Goal: Task Accomplishment & Management: Use online tool/utility

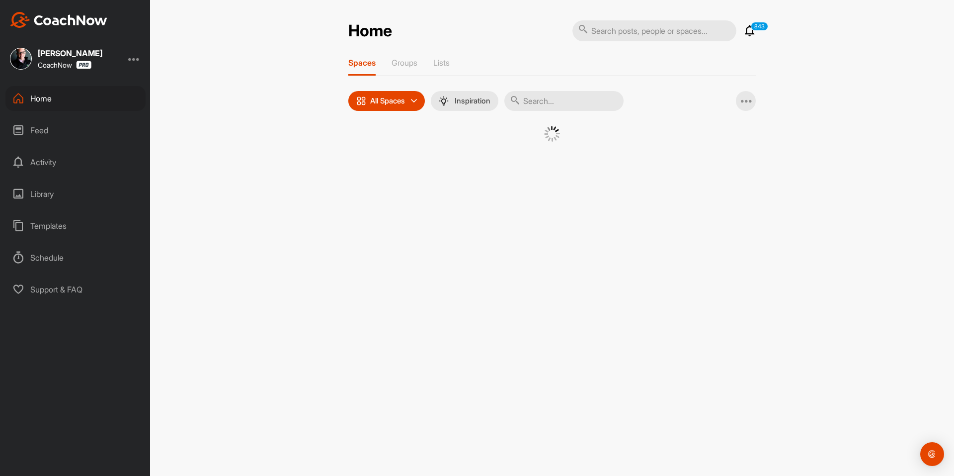
click at [389, 154] on div at bounding box center [552, 141] width 358 height 31
click at [353, 154] on div at bounding box center [552, 146] width 408 height 41
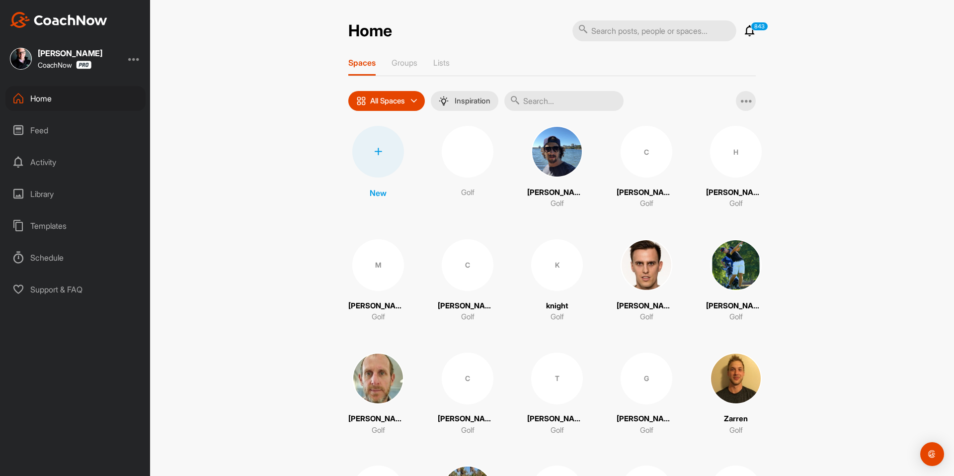
click at [355, 154] on div at bounding box center [378, 152] width 52 height 52
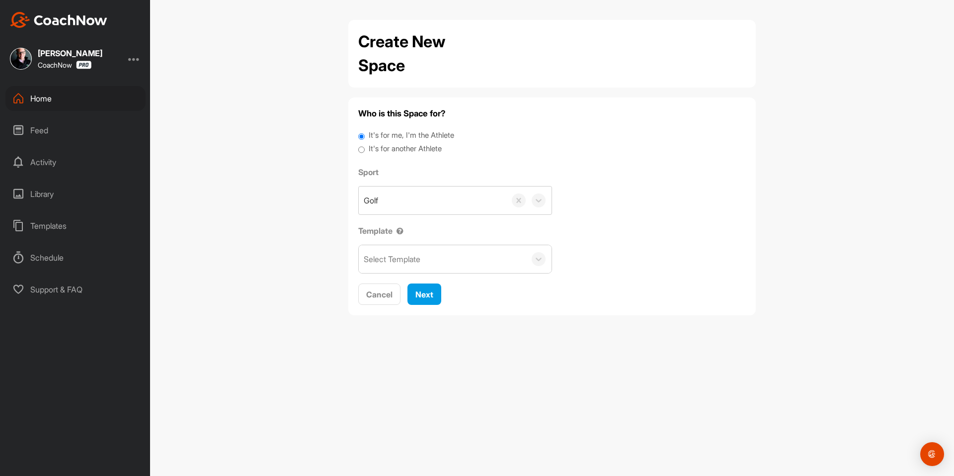
click at [389, 147] on label "It's for another Athlete" at bounding box center [405, 148] width 73 height 11
click at [365, 147] on input "It's for another Athlete" at bounding box center [361, 149] width 6 height 13
radio input "true"
click at [388, 148] on label "It's for another Athlete" at bounding box center [405, 148] width 73 height 11
click at [365, 148] on input "It's for another Athlete" at bounding box center [361, 149] width 6 height 13
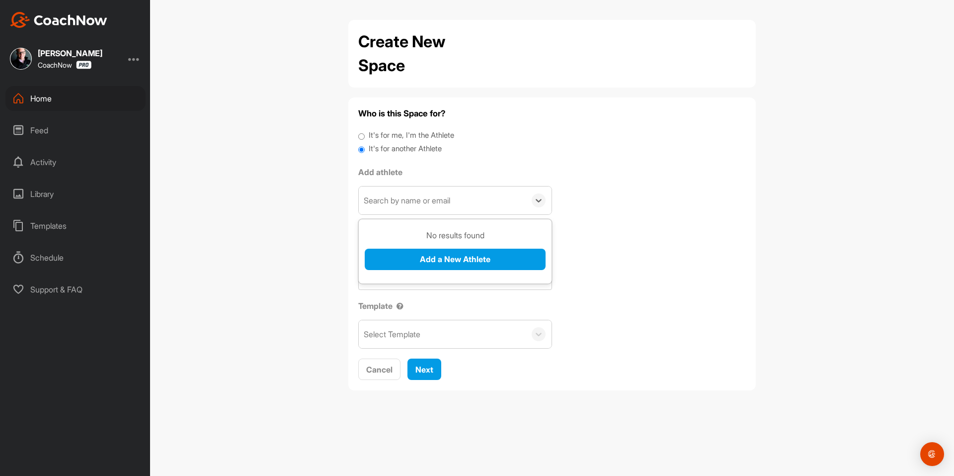
click at [405, 201] on div "Search by name or email" at bounding box center [407, 200] width 86 height 12
paste input "[EMAIL_ADDRESS][DOMAIN_NAME]"
type input "[EMAIL_ADDRESS][DOMAIN_NAME]"
click at [419, 259] on button "Add a New Athlete" at bounding box center [455, 258] width 181 height 21
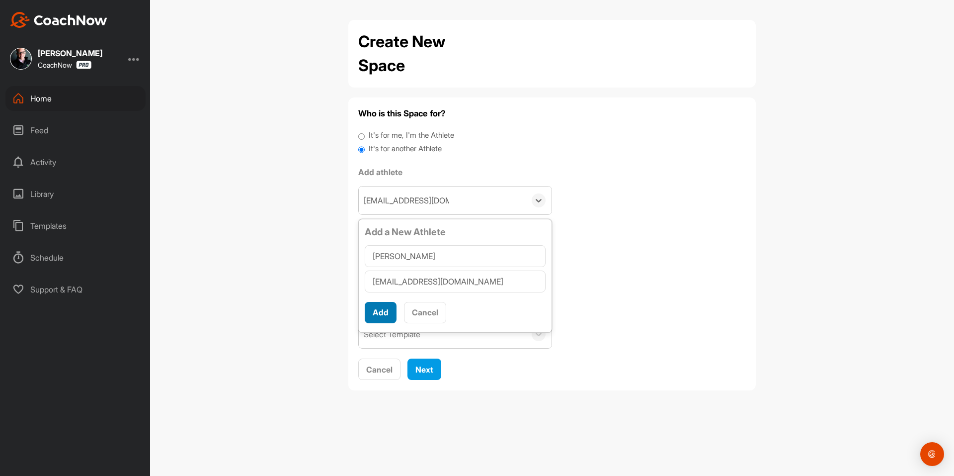
type input "[PERSON_NAME]"
click at [383, 319] on button "Add" at bounding box center [381, 312] width 32 height 21
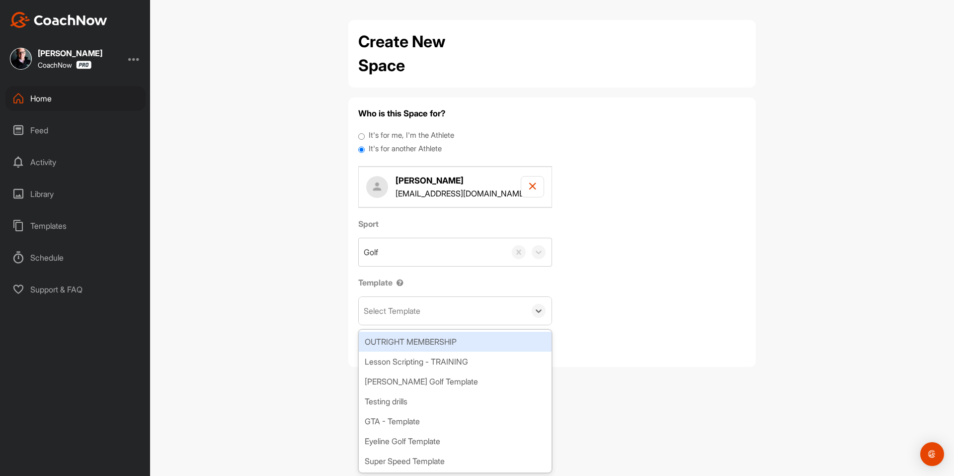
click at [386, 313] on div "Select Template" at bounding box center [392, 311] width 57 height 12
type input "wa"
click at [420, 343] on div "[PERSON_NAME] Golf Template" at bounding box center [455, 341] width 193 height 20
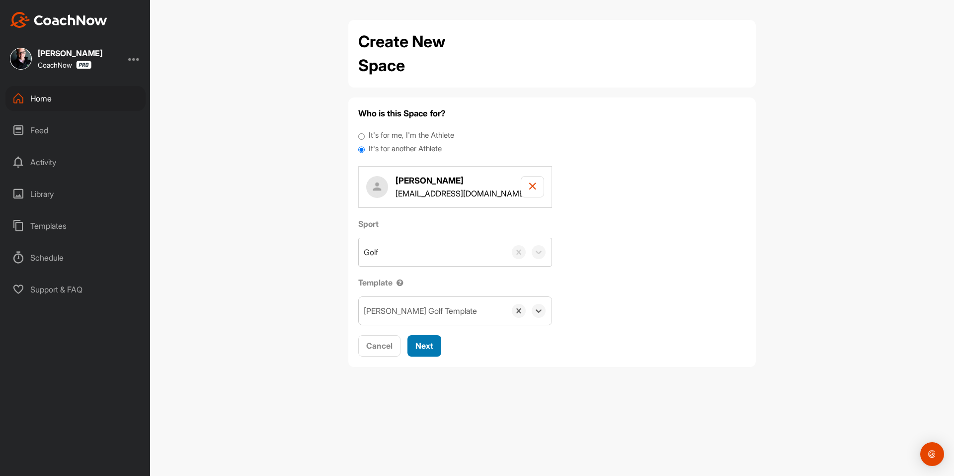
click at [423, 347] on span "Next" at bounding box center [424, 345] width 18 height 10
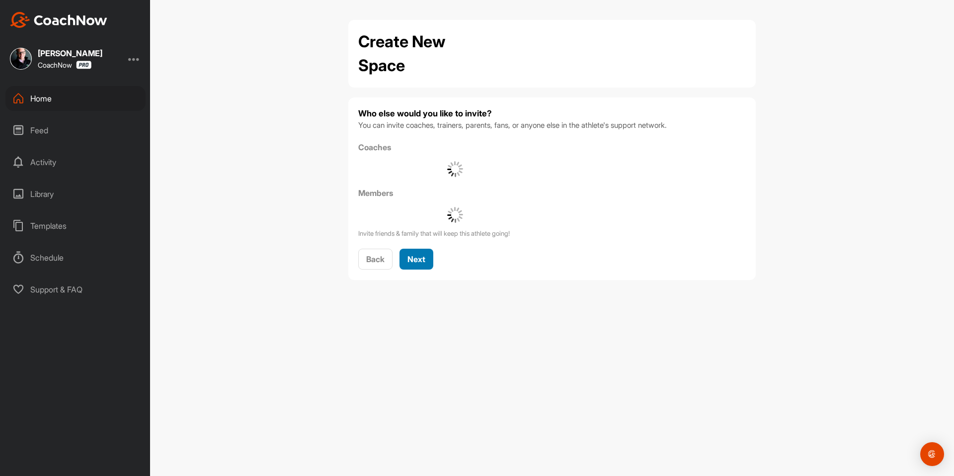
click at [421, 264] on div "Next" at bounding box center [417, 259] width 18 height 12
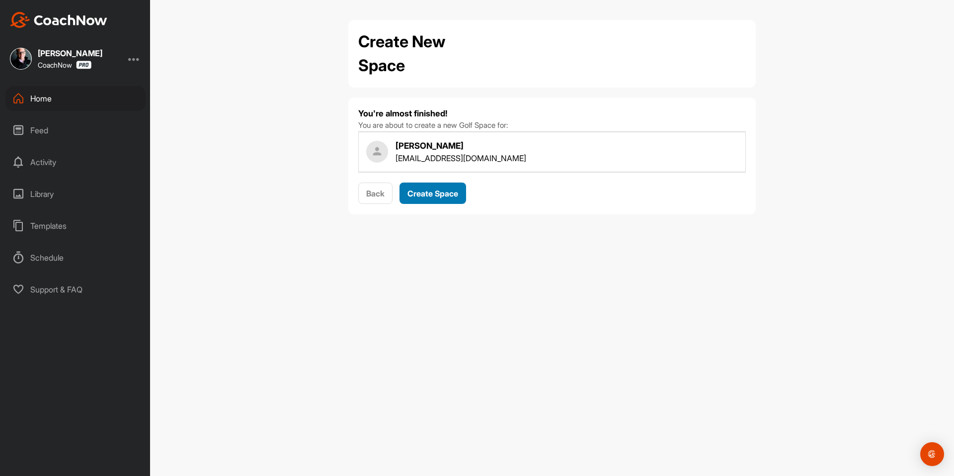
click at [434, 192] on span "Create Space" at bounding box center [433, 193] width 51 height 10
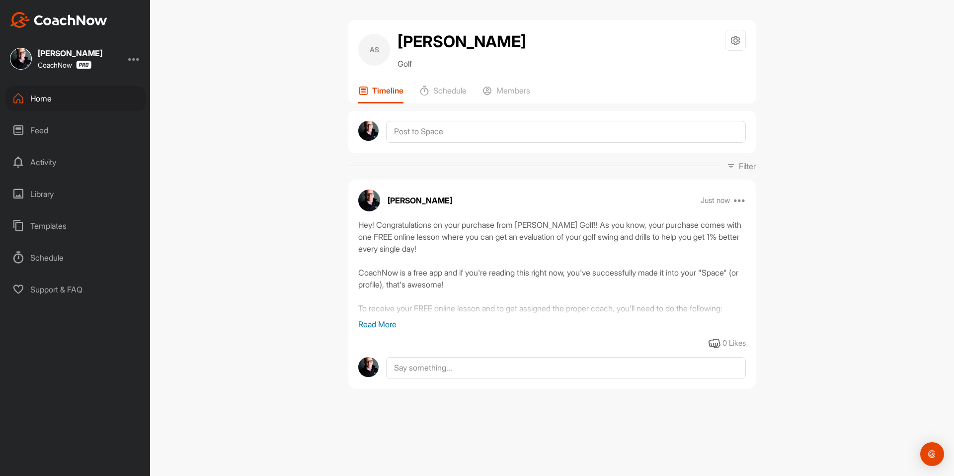
click at [18, 58] on img at bounding box center [21, 59] width 22 height 22
click at [50, 101] on div "Home" at bounding box center [75, 98] width 140 height 25
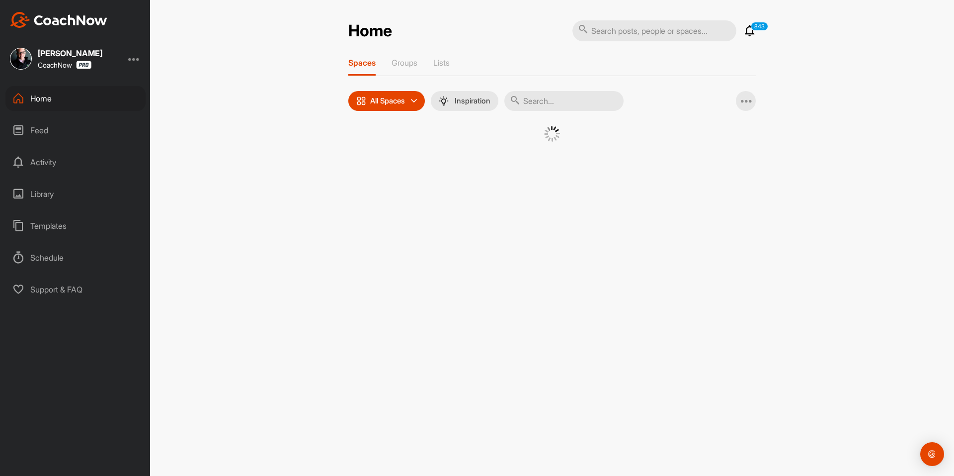
click at [385, 152] on div at bounding box center [552, 141] width 358 height 31
click at [376, 148] on div at bounding box center [552, 141] width 358 height 31
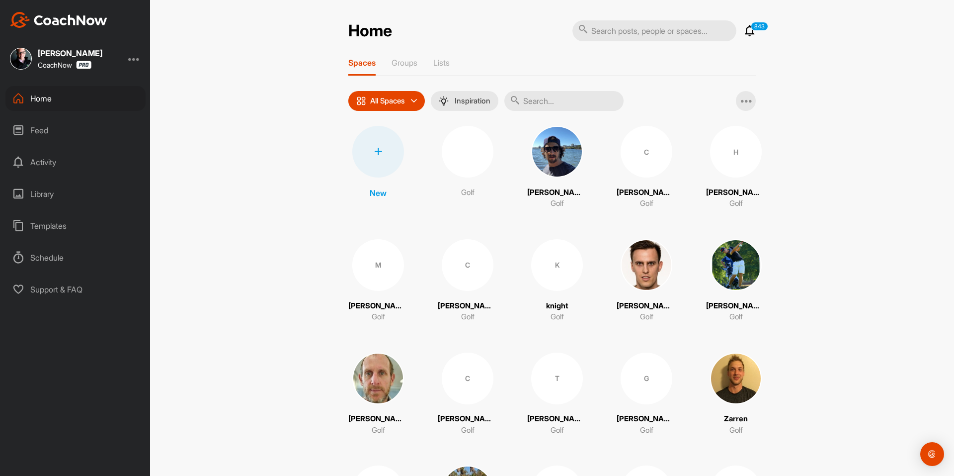
click at [377, 149] on icon at bounding box center [378, 152] width 8 height 8
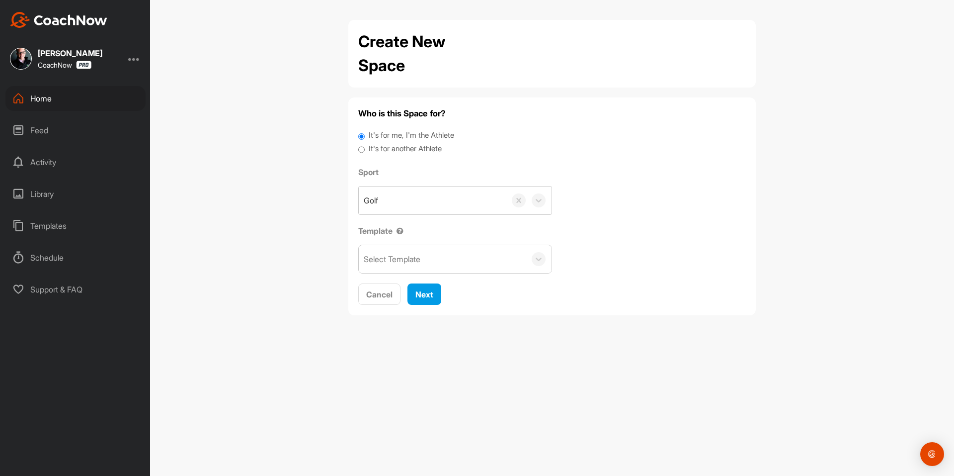
click at [410, 150] on label "It's for another Athlete" at bounding box center [405, 148] width 73 height 11
click at [365, 150] on input "It's for another Athlete" at bounding box center [361, 149] width 6 height 13
radio input "true"
click at [382, 151] on label "It's for another Athlete" at bounding box center [405, 148] width 73 height 11
click at [365, 151] on input "It's for another Athlete" at bounding box center [361, 149] width 6 height 13
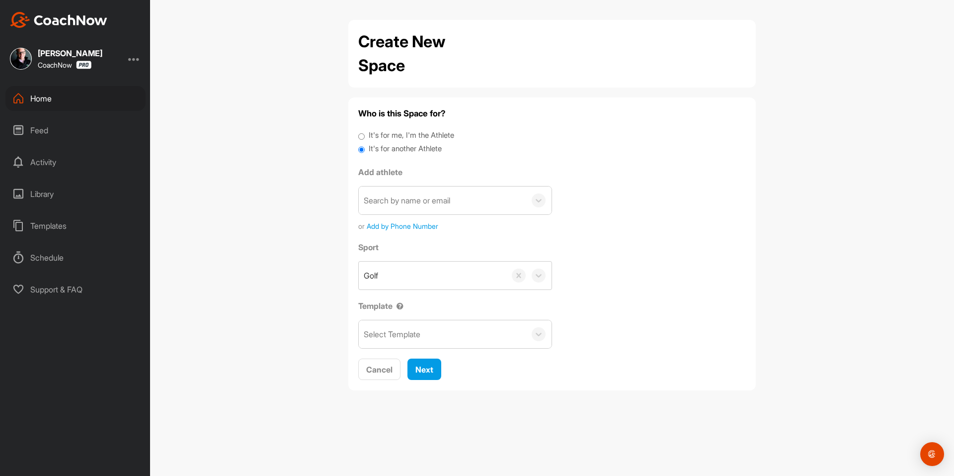
click at [401, 195] on div "Search by name or email" at bounding box center [407, 200] width 86 height 12
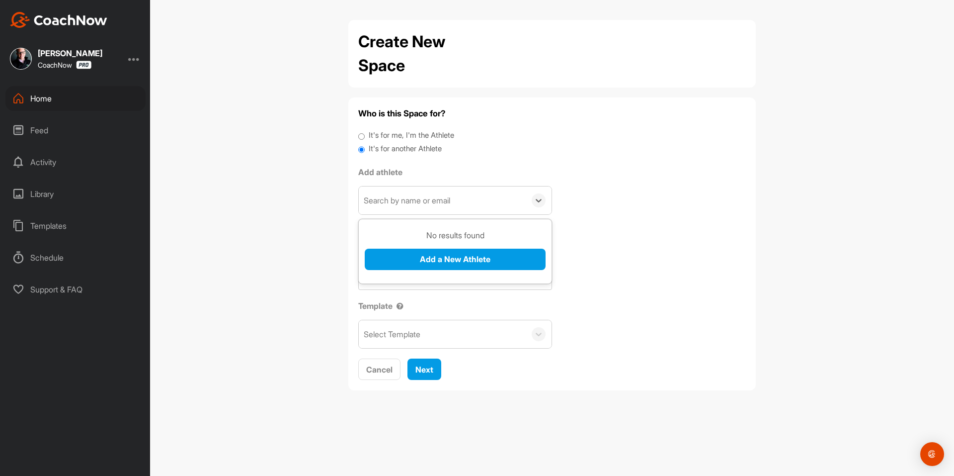
paste input "[EMAIL_ADDRESS][DOMAIN_NAME]"
type input "[EMAIL_ADDRESS][DOMAIN_NAME]"
click at [409, 264] on button "Add a New Athlete" at bounding box center [455, 258] width 181 height 21
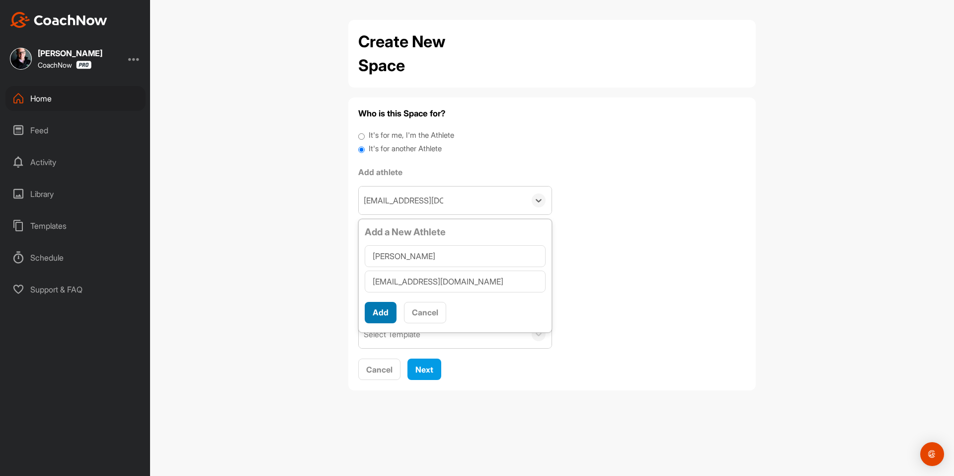
type input "[PERSON_NAME]"
click at [382, 314] on button "Add" at bounding box center [381, 312] width 32 height 21
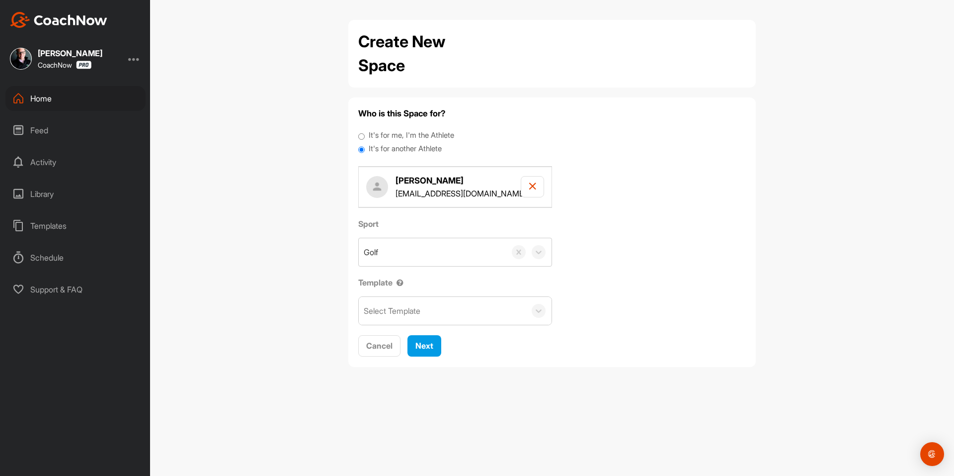
click at [410, 319] on div "Select Template" at bounding box center [442, 311] width 167 height 28
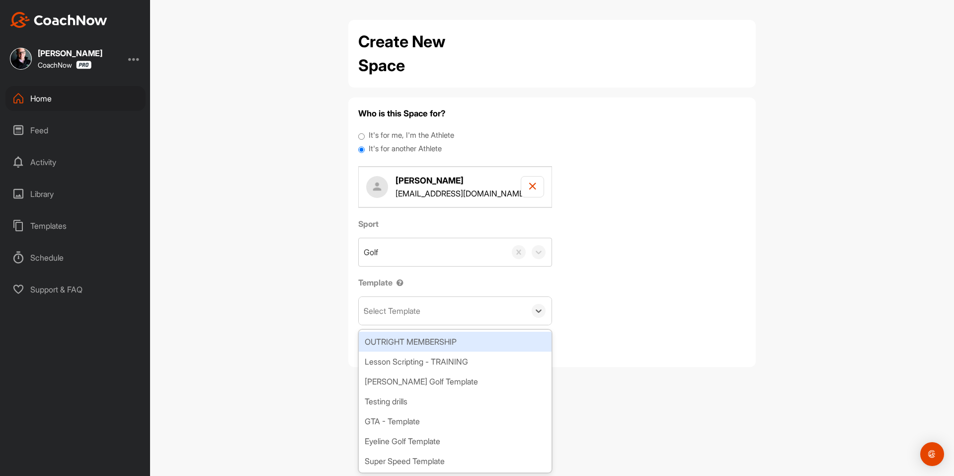
type input "wa"
click at [432, 339] on div "[PERSON_NAME] Golf Template" at bounding box center [455, 341] width 193 height 20
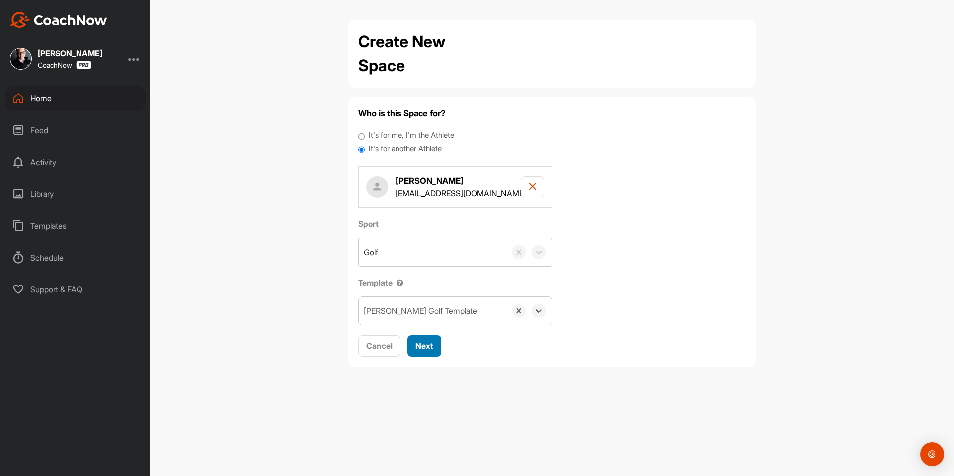
click at [425, 345] on span "Next" at bounding box center [424, 345] width 18 height 10
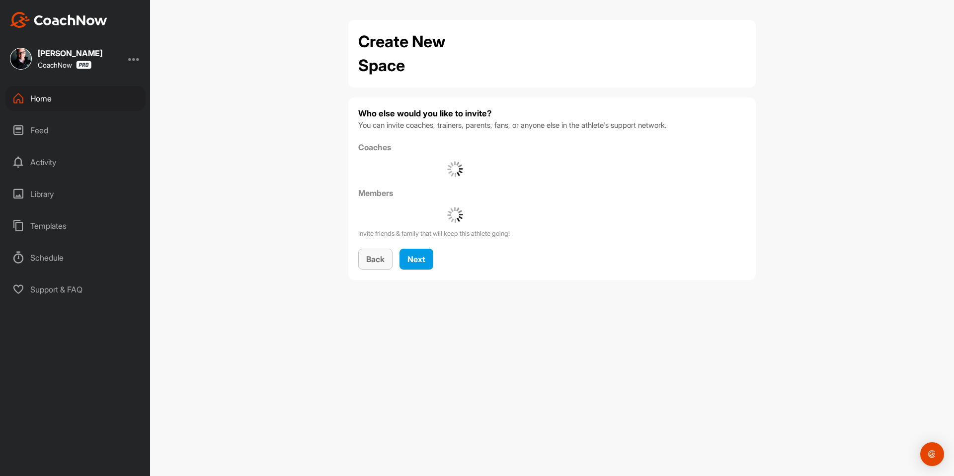
click at [381, 257] on span "Back" at bounding box center [375, 259] width 18 height 10
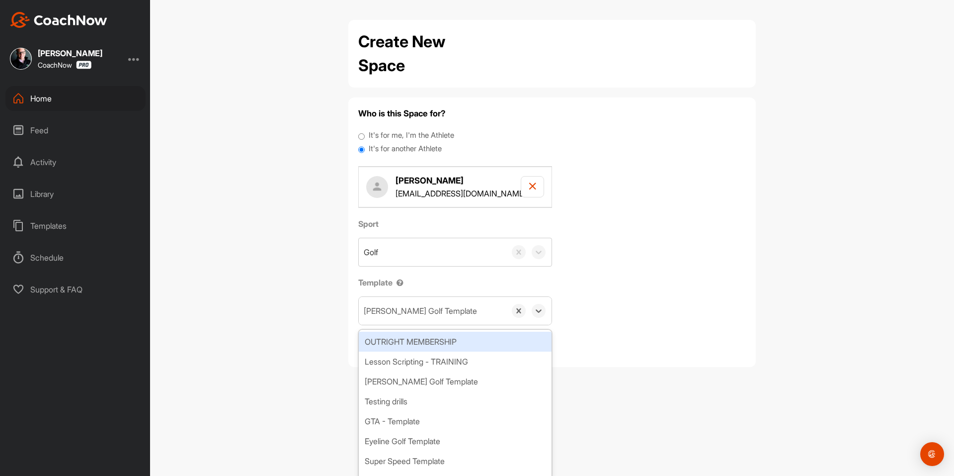
click at [417, 308] on div "[PERSON_NAME] Golf Template" at bounding box center [420, 311] width 113 height 12
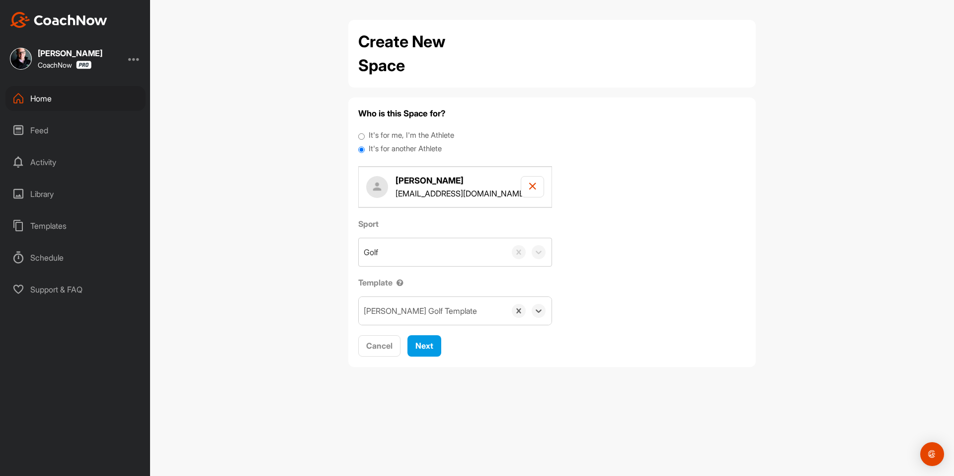
click at [417, 308] on div "[PERSON_NAME] Golf Template" at bounding box center [420, 311] width 113 height 12
type input "y"
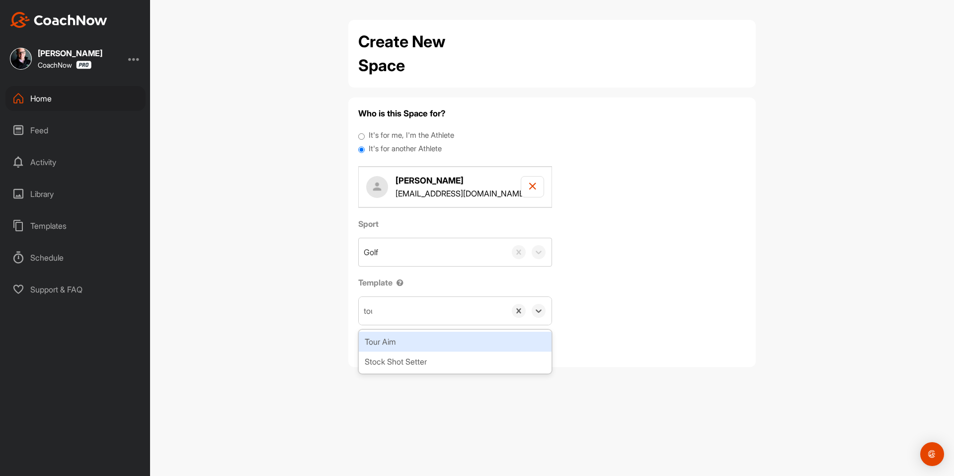
type input "tour"
click at [434, 346] on div "Tour Aim" at bounding box center [455, 341] width 193 height 20
click at [425, 350] on span "Next" at bounding box center [424, 345] width 18 height 10
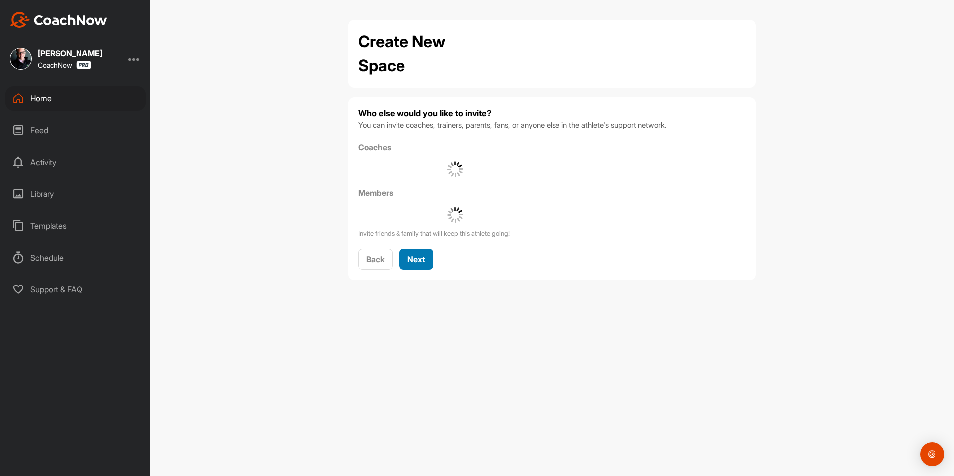
click at [413, 254] on span "Next" at bounding box center [417, 259] width 18 height 10
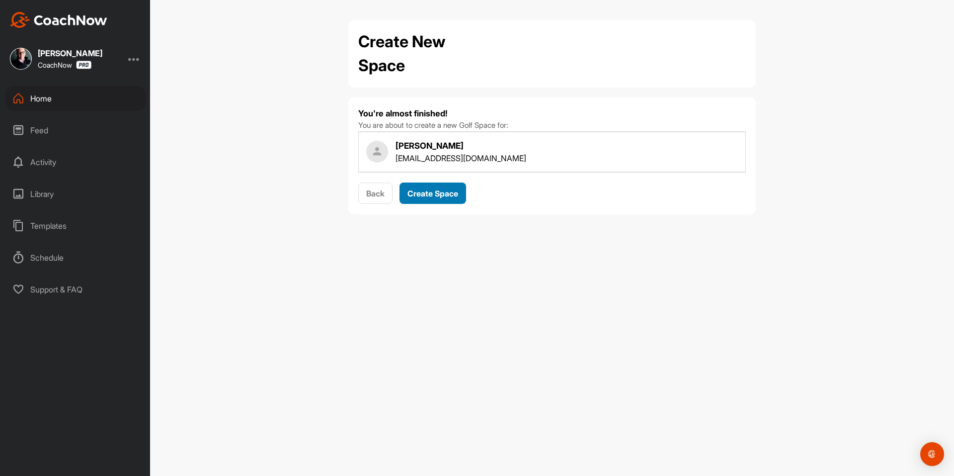
click at [427, 194] on span "Create Space" at bounding box center [433, 193] width 51 height 10
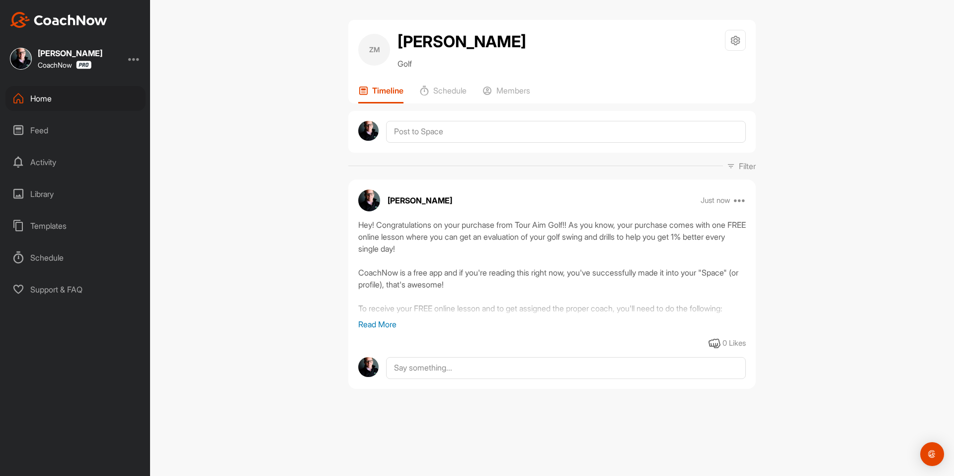
click at [98, 102] on div "Home" at bounding box center [75, 98] width 140 height 25
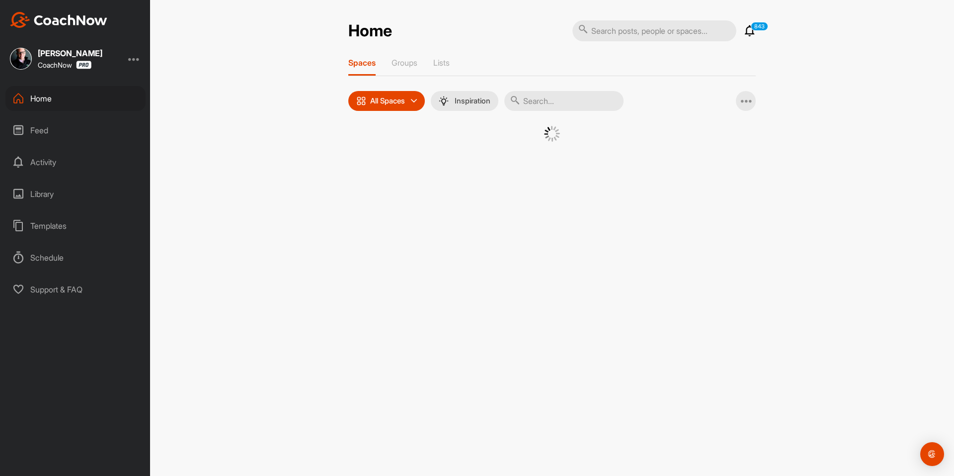
click at [355, 133] on div at bounding box center [552, 146] width 408 height 41
click at [372, 152] on div at bounding box center [552, 146] width 408 height 41
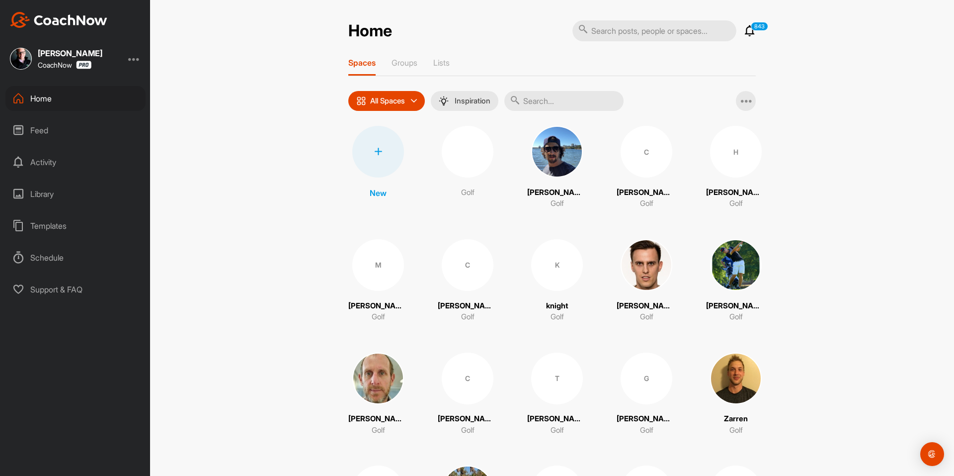
click at [374, 156] on div at bounding box center [378, 152] width 52 height 52
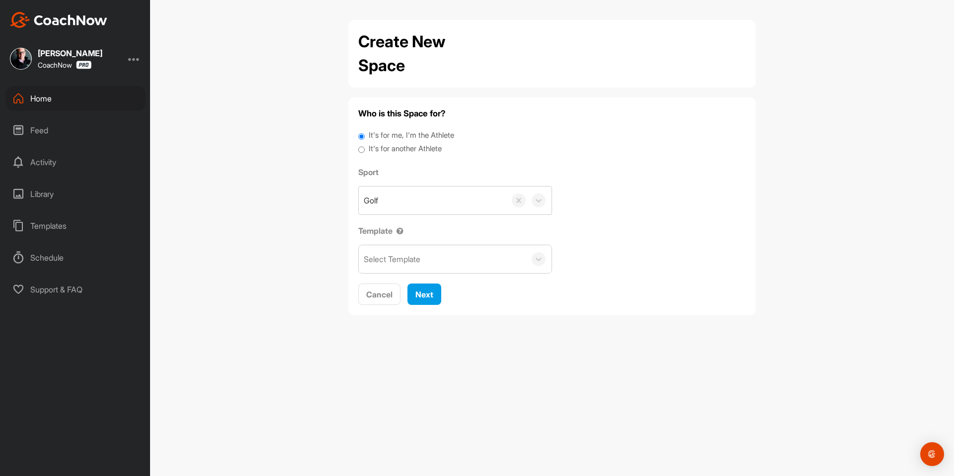
click at [392, 148] on label "It's for another Athlete" at bounding box center [405, 148] width 73 height 11
click at [365, 148] on input "It's for another Athlete" at bounding box center [361, 149] width 6 height 13
radio input "true"
click at [370, 150] on label "It's for another Athlete" at bounding box center [405, 148] width 73 height 11
click at [365, 150] on input "It's for another Athlete" at bounding box center [361, 149] width 6 height 13
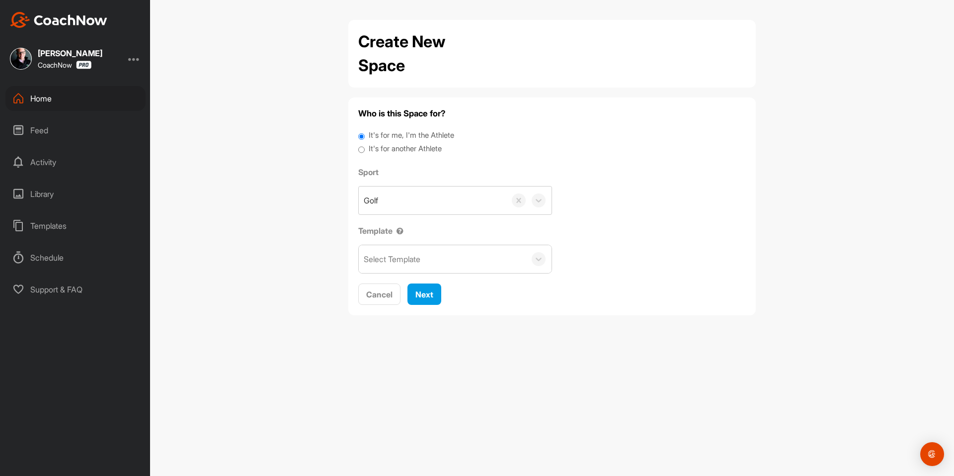
click at [374, 149] on label "It's for another Athlete" at bounding box center [405, 148] width 73 height 11
click at [365, 149] on input "It's for another Athlete" at bounding box center [361, 149] width 6 height 13
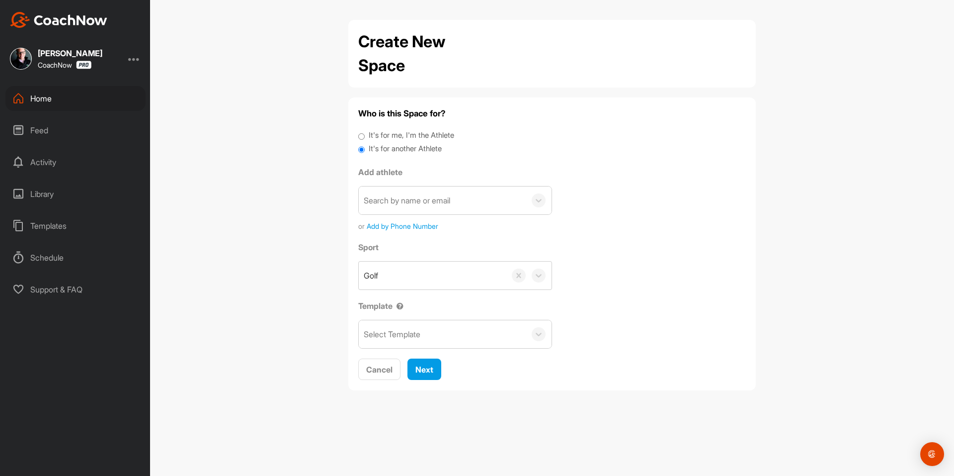
click at [383, 183] on div "Add athlete Search by name or email or Add by Phone Number" at bounding box center [455, 198] width 194 height 65
paste input "[EMAIL_ADDRESS][DOMAIN_NAME]"
type input "[EMAIL_ADDRESS][DOMAIN_NAME]"
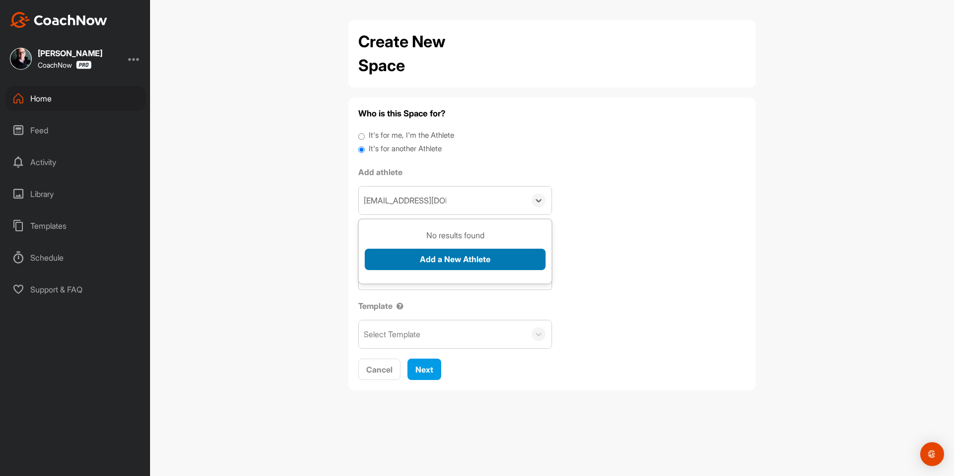
click at [422, 257] on button "Add a New Athlete" at bounding box center [455, 258] width 181 height 21
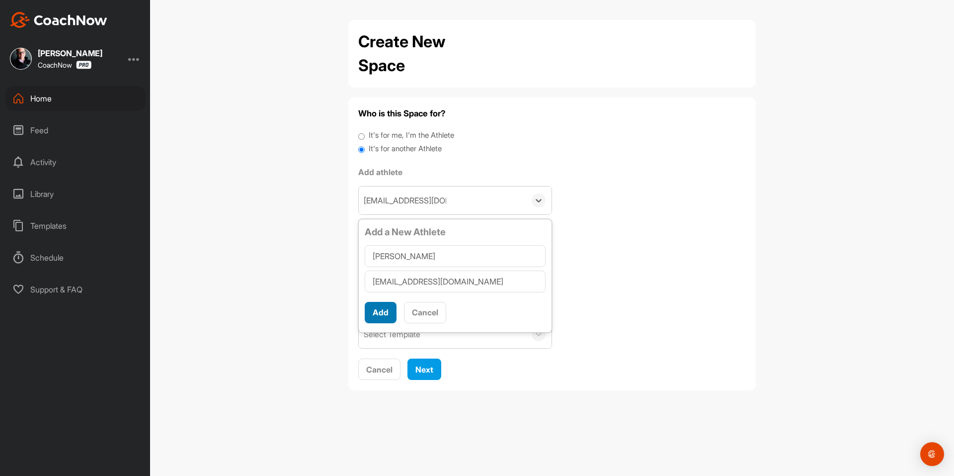
type input "[PERSON_NAME]"
click at [379, 308] on button "Add" at bounding box center [381, 312] width 32 height 21
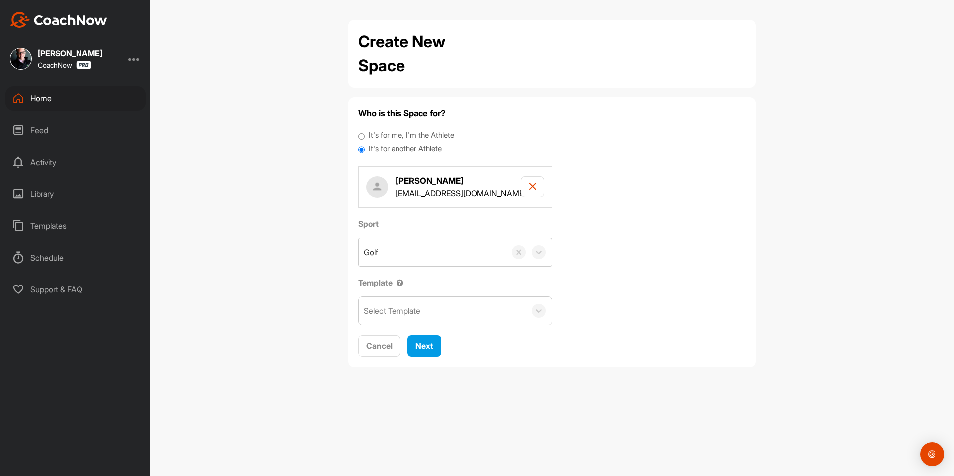
click at [380, 311] on div "Select Template" at bounding box center [392, 311] width 57 height 12
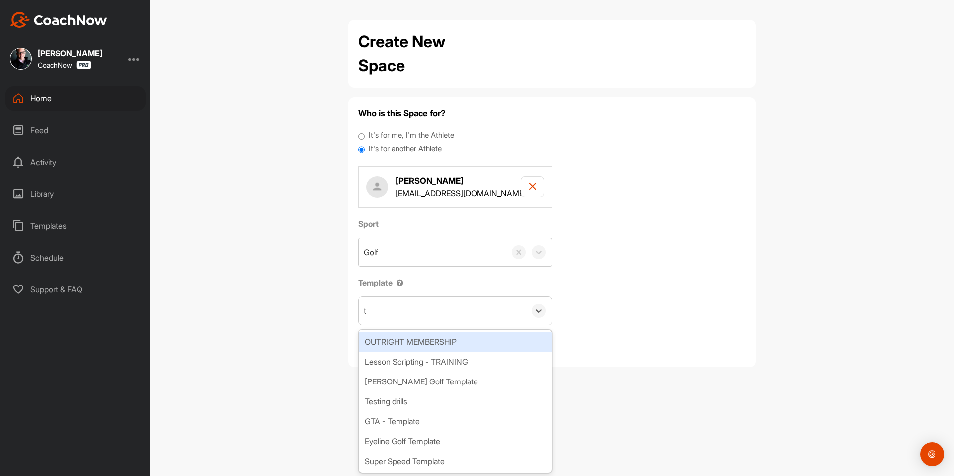
type input "to"
click at [419, 341] on div "Tour Aim" at bounding box center [455, 341] width 193 height 20
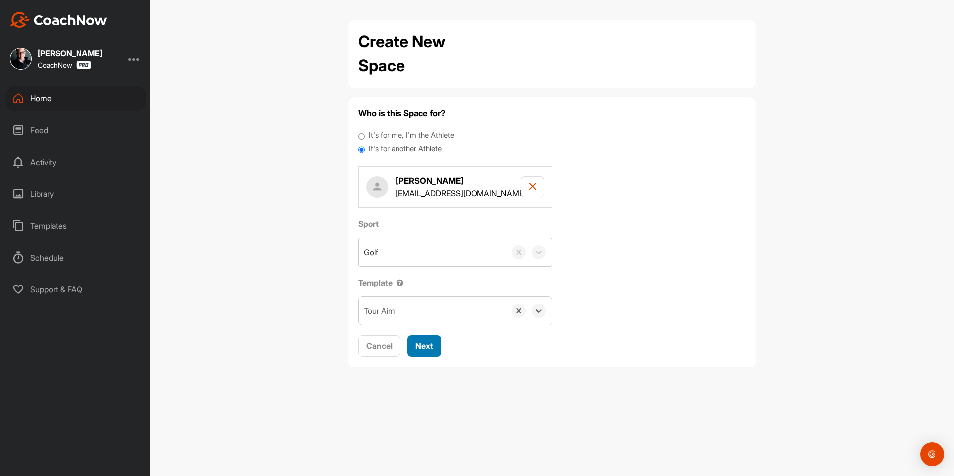
drag, startPoint x: 423, startPoint y: 343, endPoint x: 426, endPoint y: 333, distance: 10.5
click at [423, 342] on span "Next" at bounding box center [424, 345] width 18 height 10
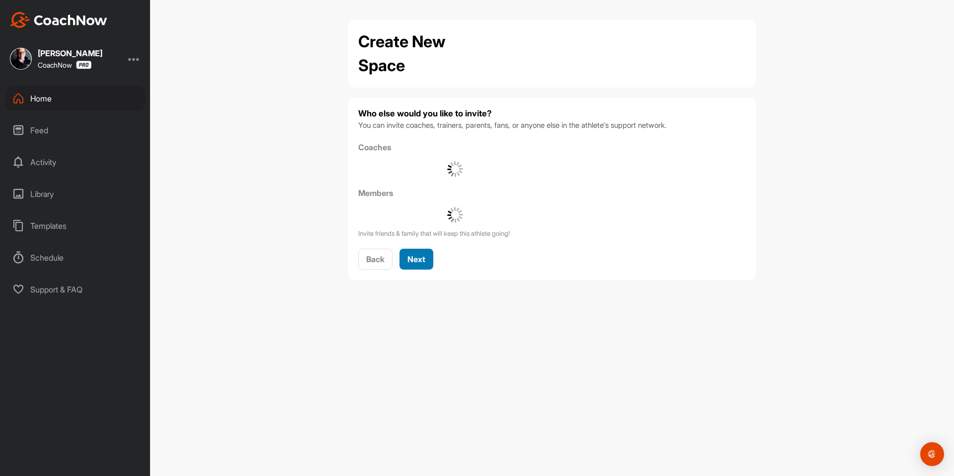
click at [424, 262] on span "Next" at bounding box center [417, 259] width 18 height 10
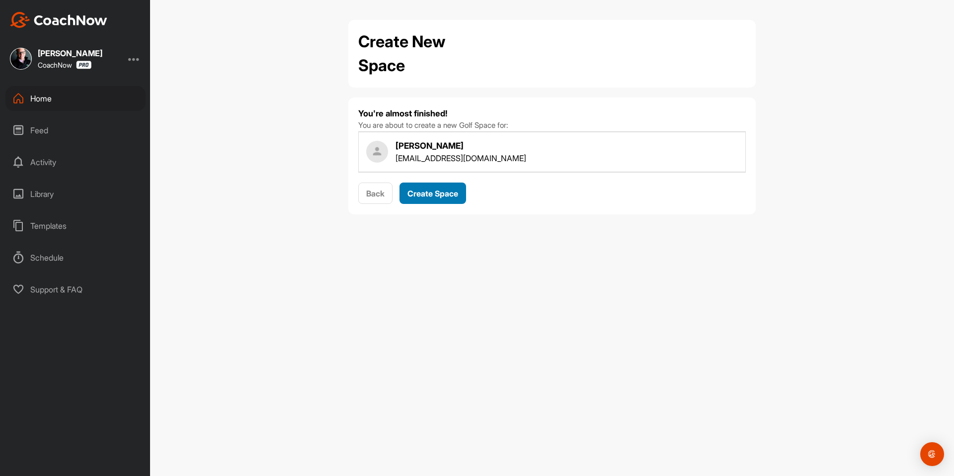
click at [441, 190] on span "Create Space" at bounding box center [433, 193] width 51 height 10
